Goal: Check status: Check status

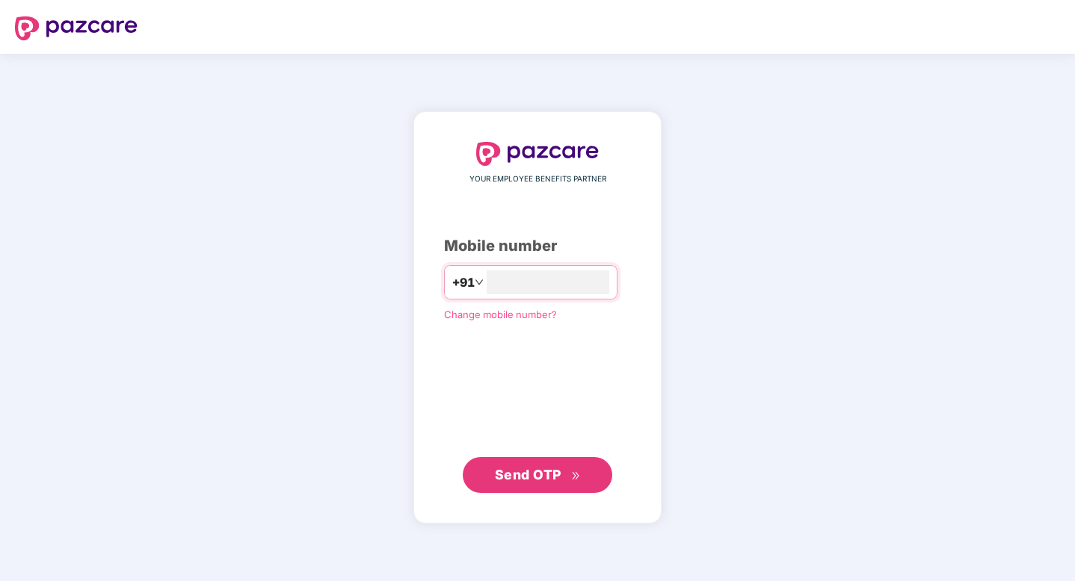
type input "**********"
click at [537, 484] on button "Send OTP" at bounding box center [537, 475] width 149 height 36
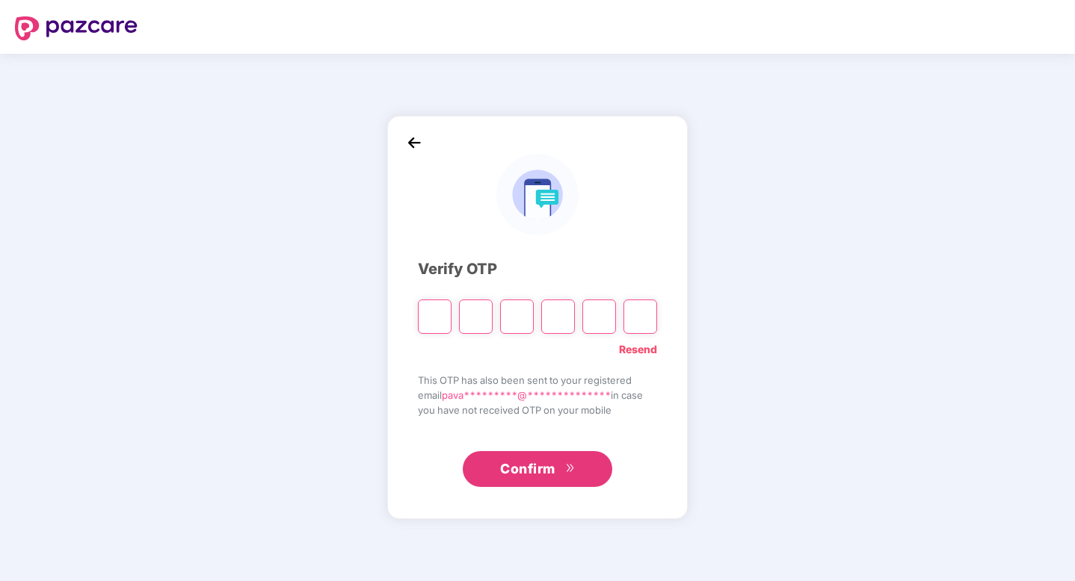
type input "*"
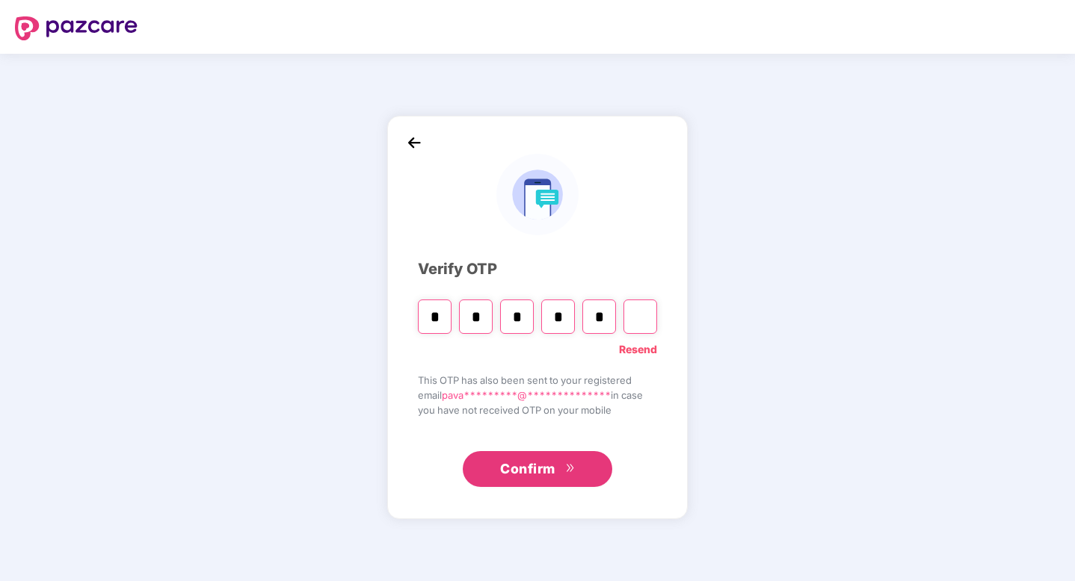
type input "*"
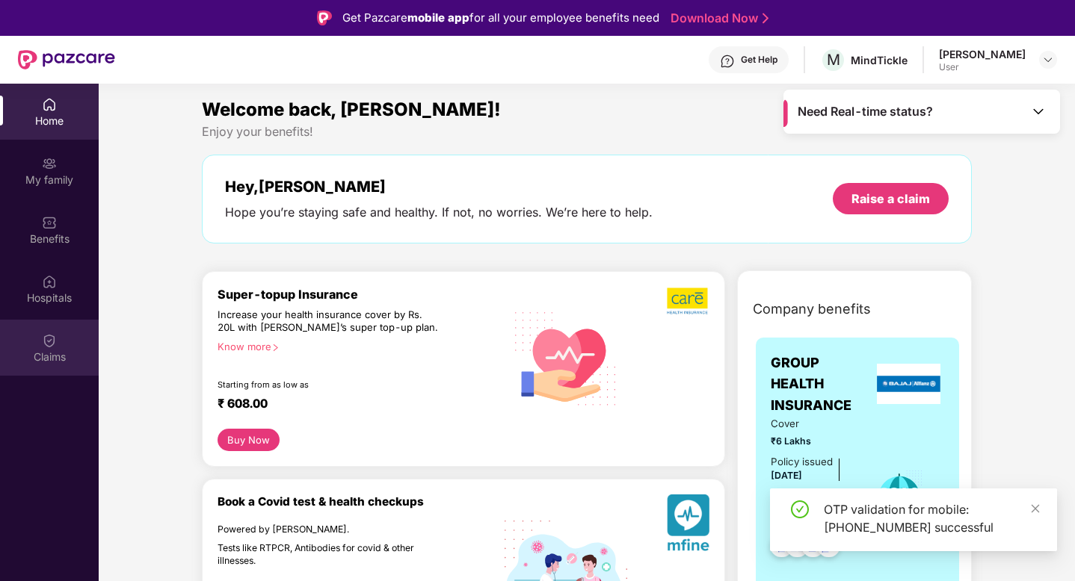
click at [55, 345] on img at bounding box center [49, 340] width 15 height 15
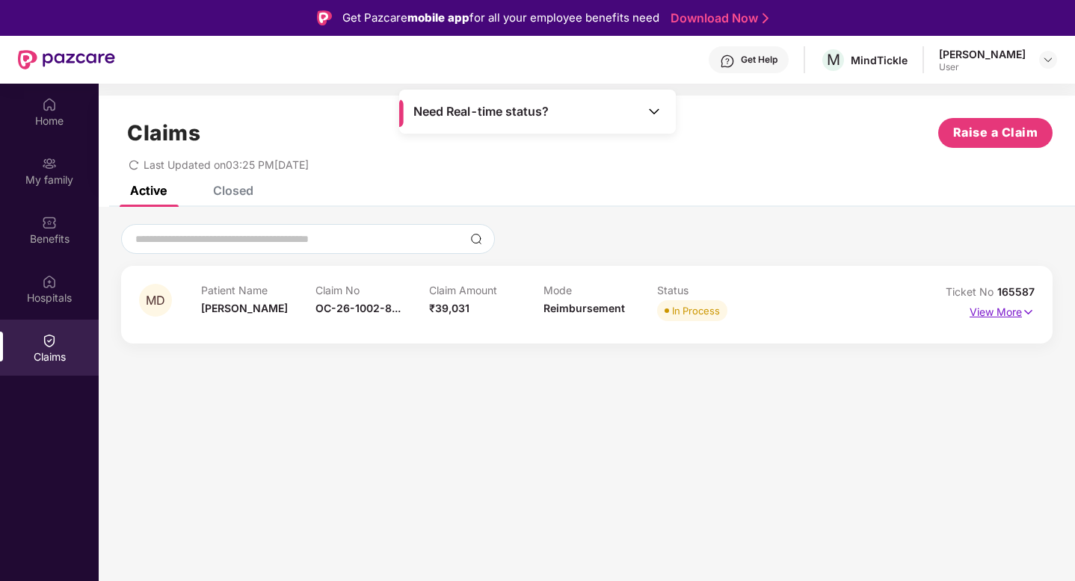
click at [998, 315] on p "View More" at bounding box center [1001, 310] width 65 height 20
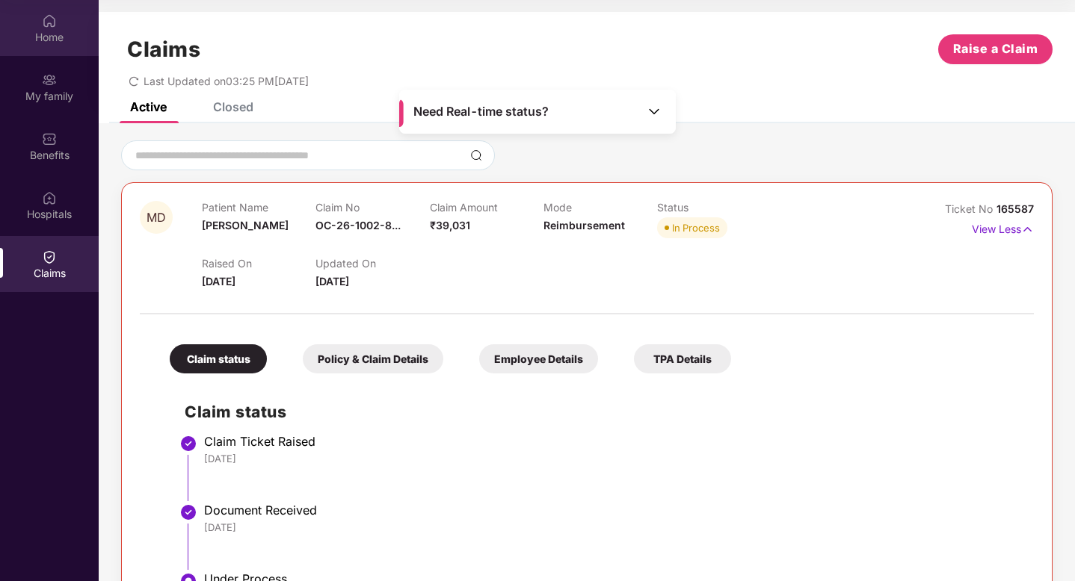
click at [49, 26] on img at bounding box center [49, 20] width 15 height 15
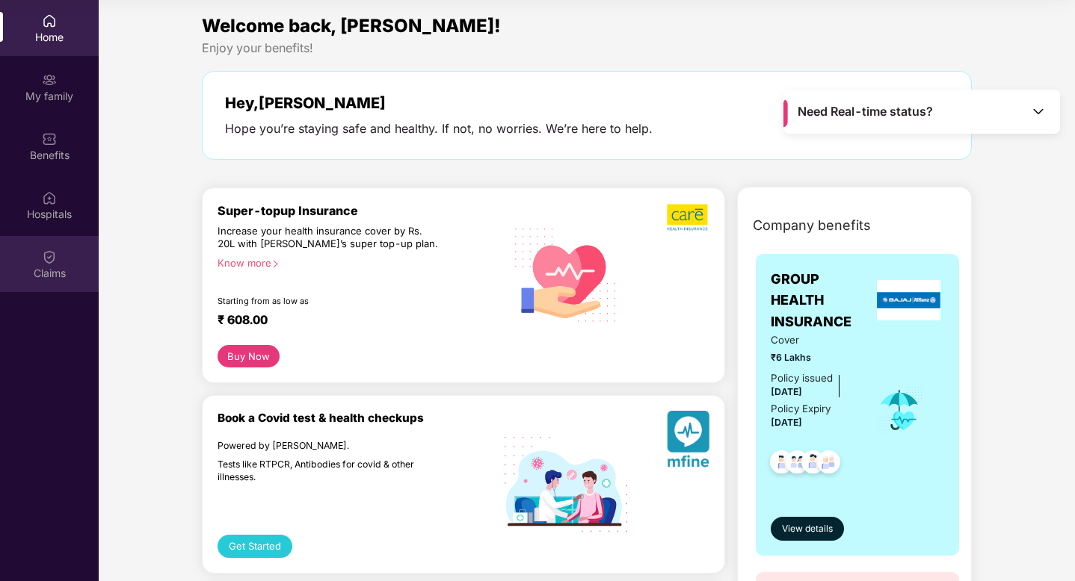
click at [49, 266] on div "Claims" at bounding box center [49, 273] width 99 height 15
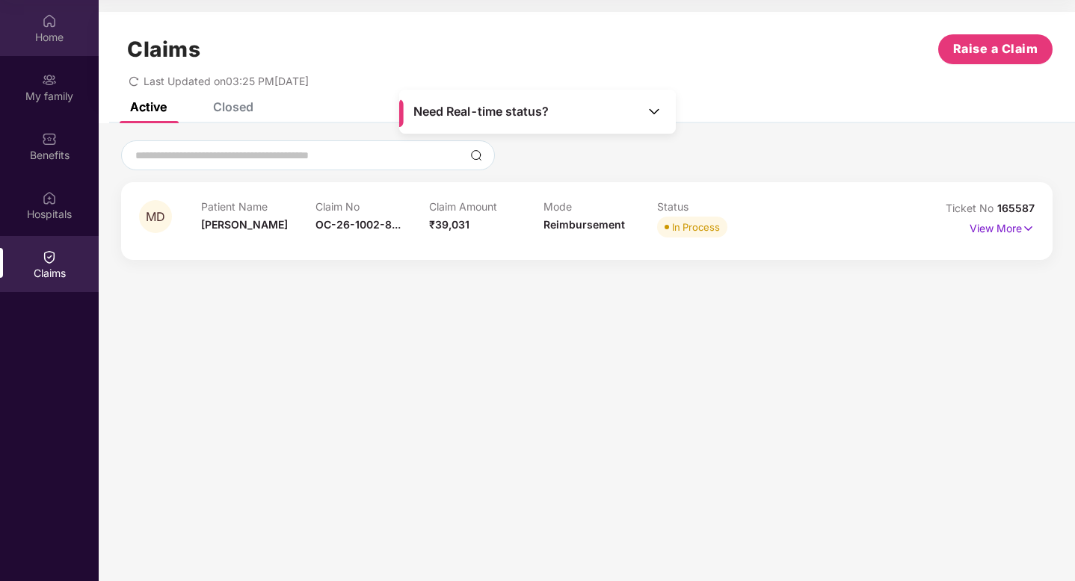
click at [52, 40] on div "Home" at bounding box center [49, 37] width 99 height 15
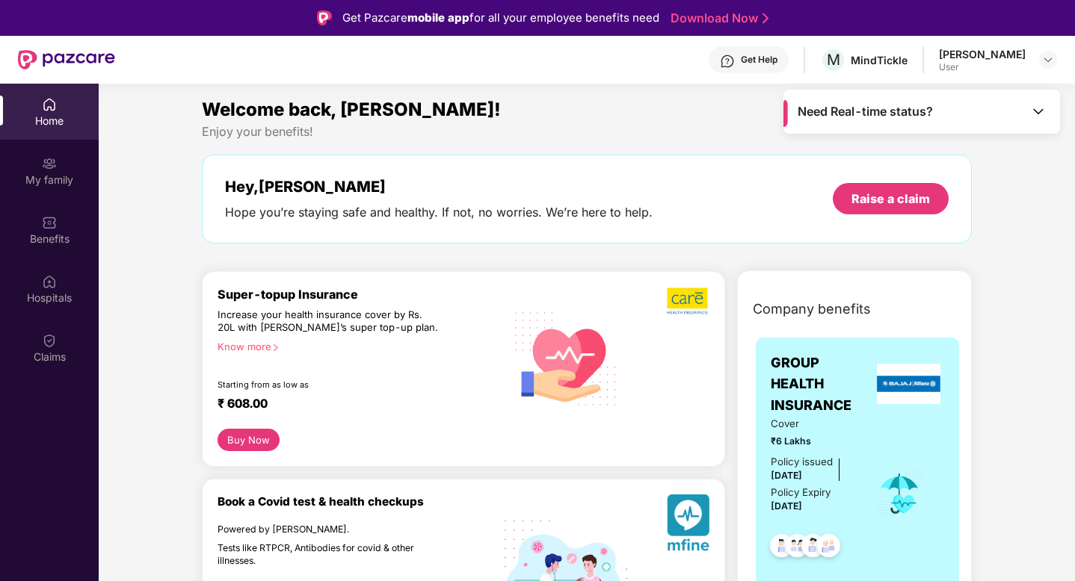
click at [765, 61] on div "Get Help" at bounding box center [759, 60] width 37 height 12
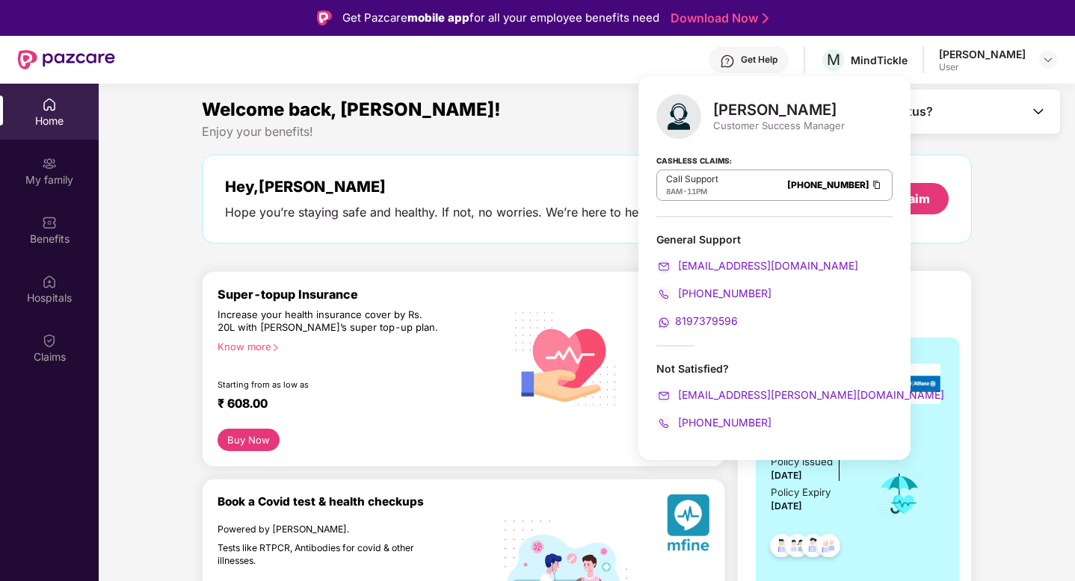
click at [584, 55] on div "Get Help M MindTickle Pavan Haridas User" at bounding box center [586, 60] width 942 height 48
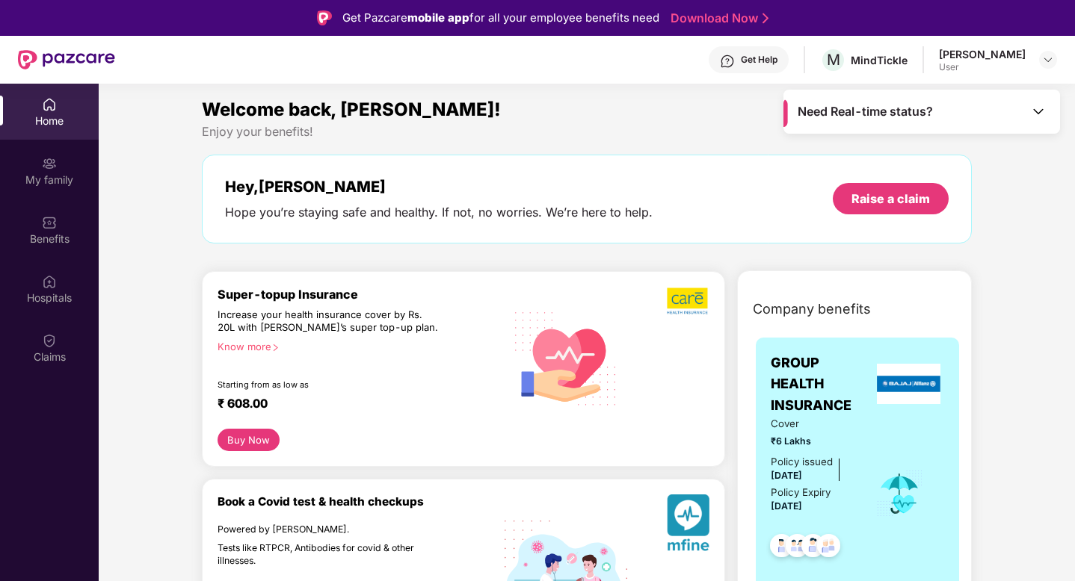
click at [754, 61] on div "Get Help" at bounding box center [748, 59] width 80 height 27
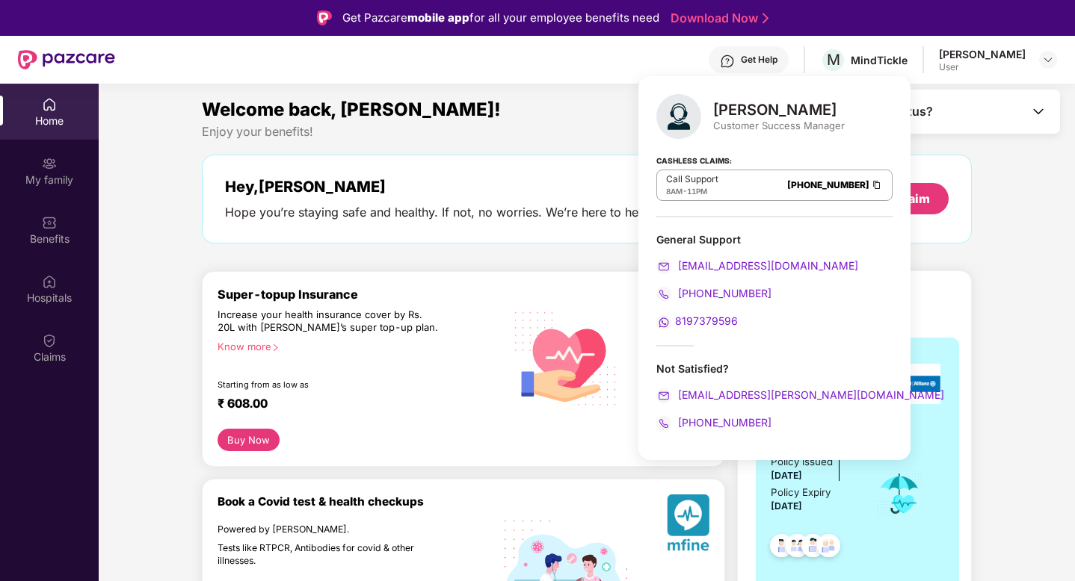
click at [522, 118] on div "Welcome back, Pavan!" at bounding box center [587, 110] width 770 height 28
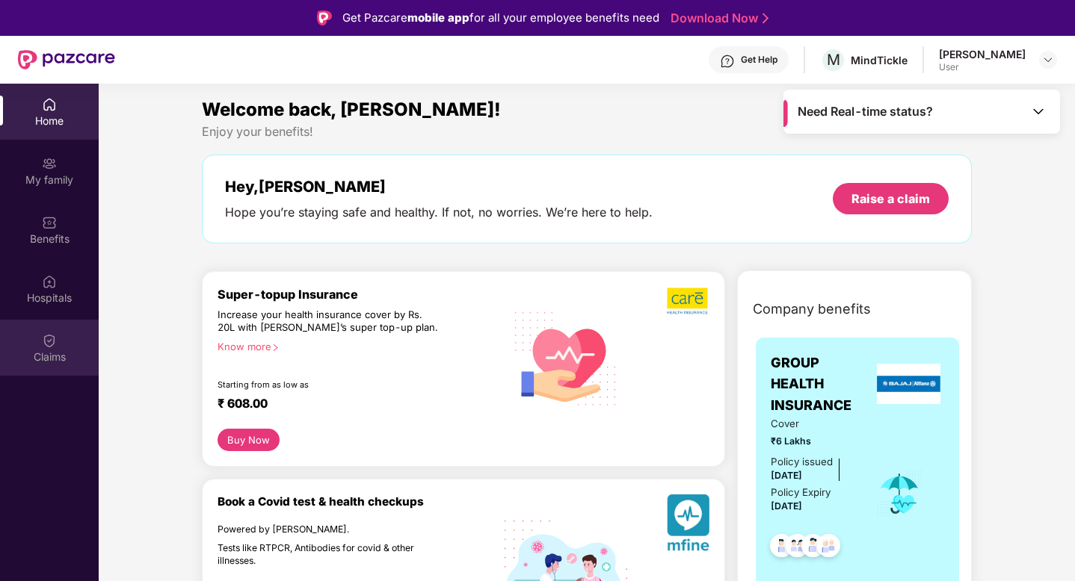
click at [48, 346] on img at bounding box center [49, 340] width 15 height 15
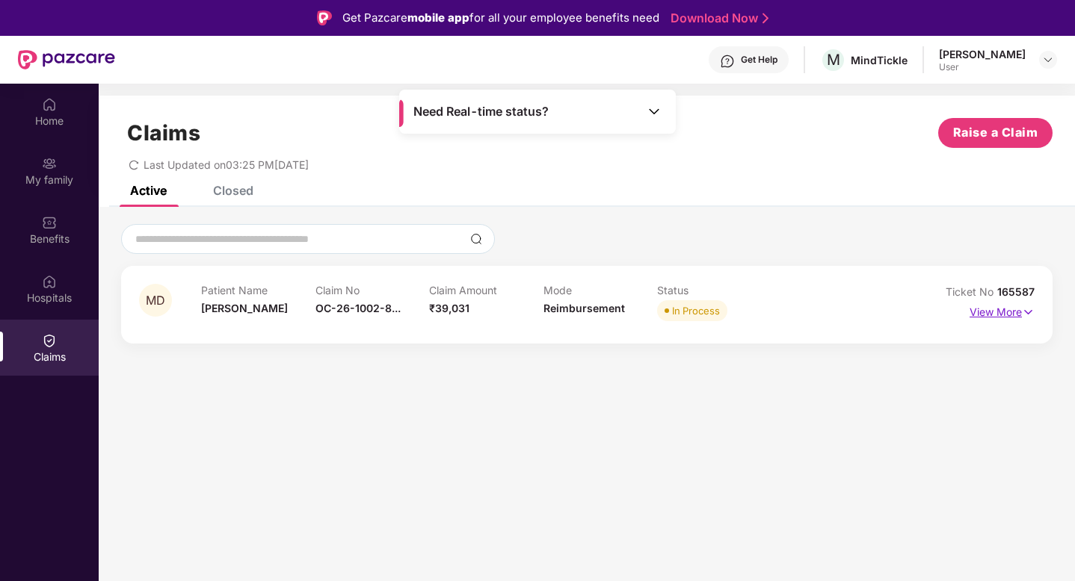
click at [989, 315] on p "View More" at bounding box center [1001, 310] width 65 height 20
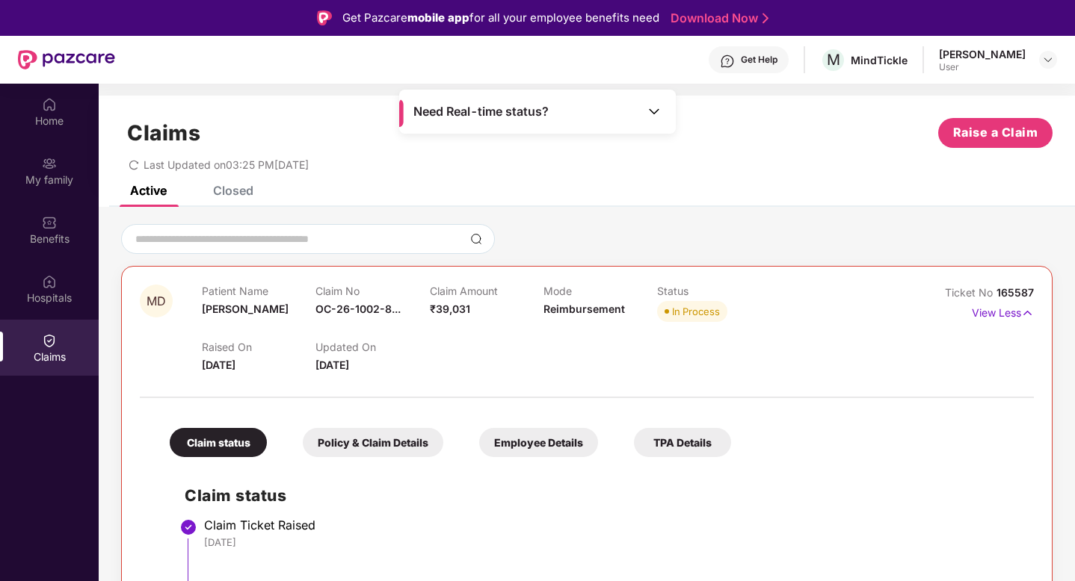
drag, startPoint x: 201, startPoint y: 366, endPoint x: 268, endPoint y: 366, distance: 67.3
click at [268, 366] on div "MD Patient Name Mohan Das Claim No OC-26-1002-8... Claim Amount ₹39,031 Mode Re…" at bounding box center [512, 329] width 745 height 89
click at [451, 350] on div "Raised On 13 Aug 2025 Updated On 05 Sept 2025" at bounding box center [543, 350] width 683 height 48
